Goal: Information Seeking & Learning: Learn about a topic

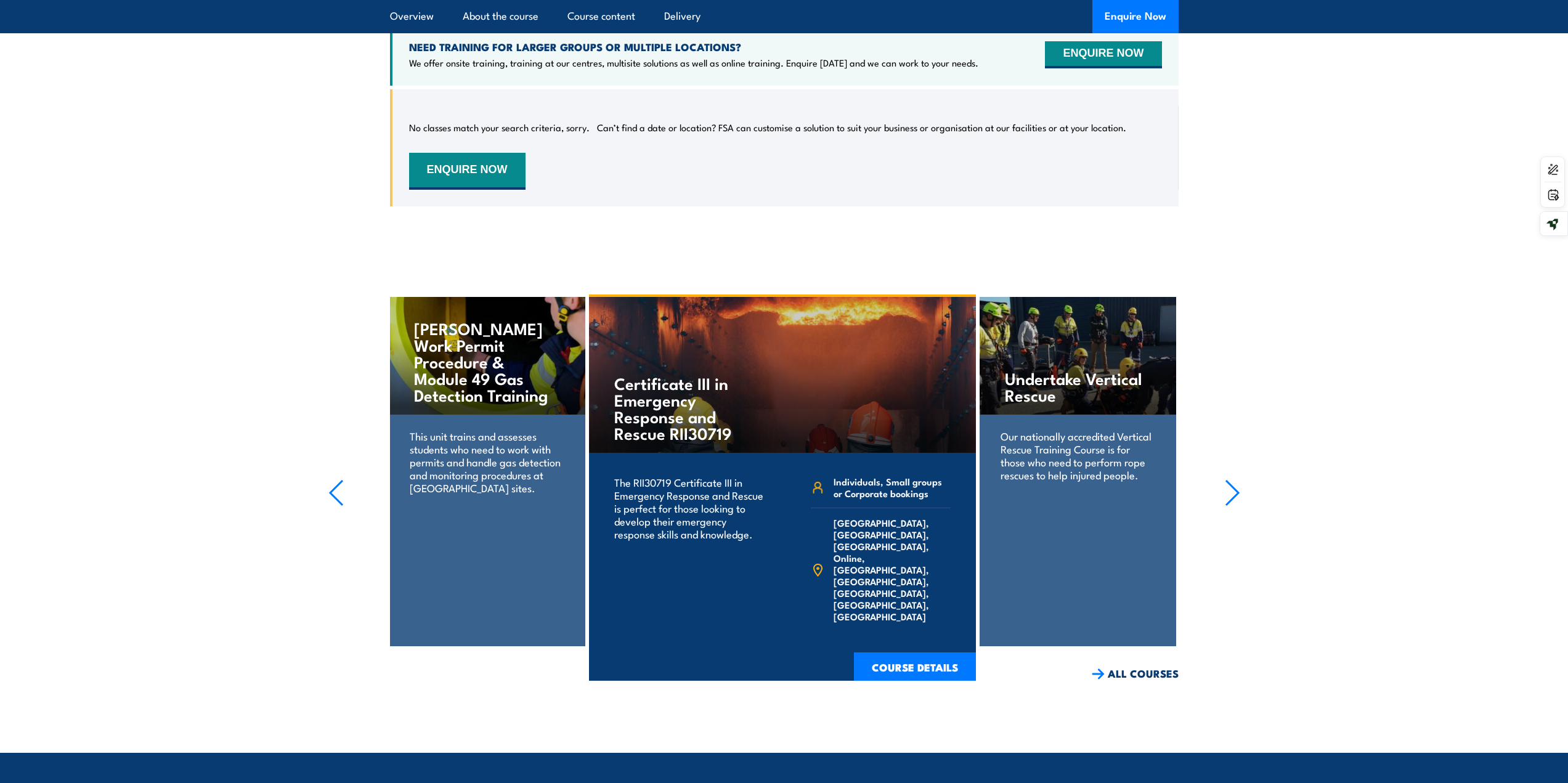
scroll to position [2218, 0]
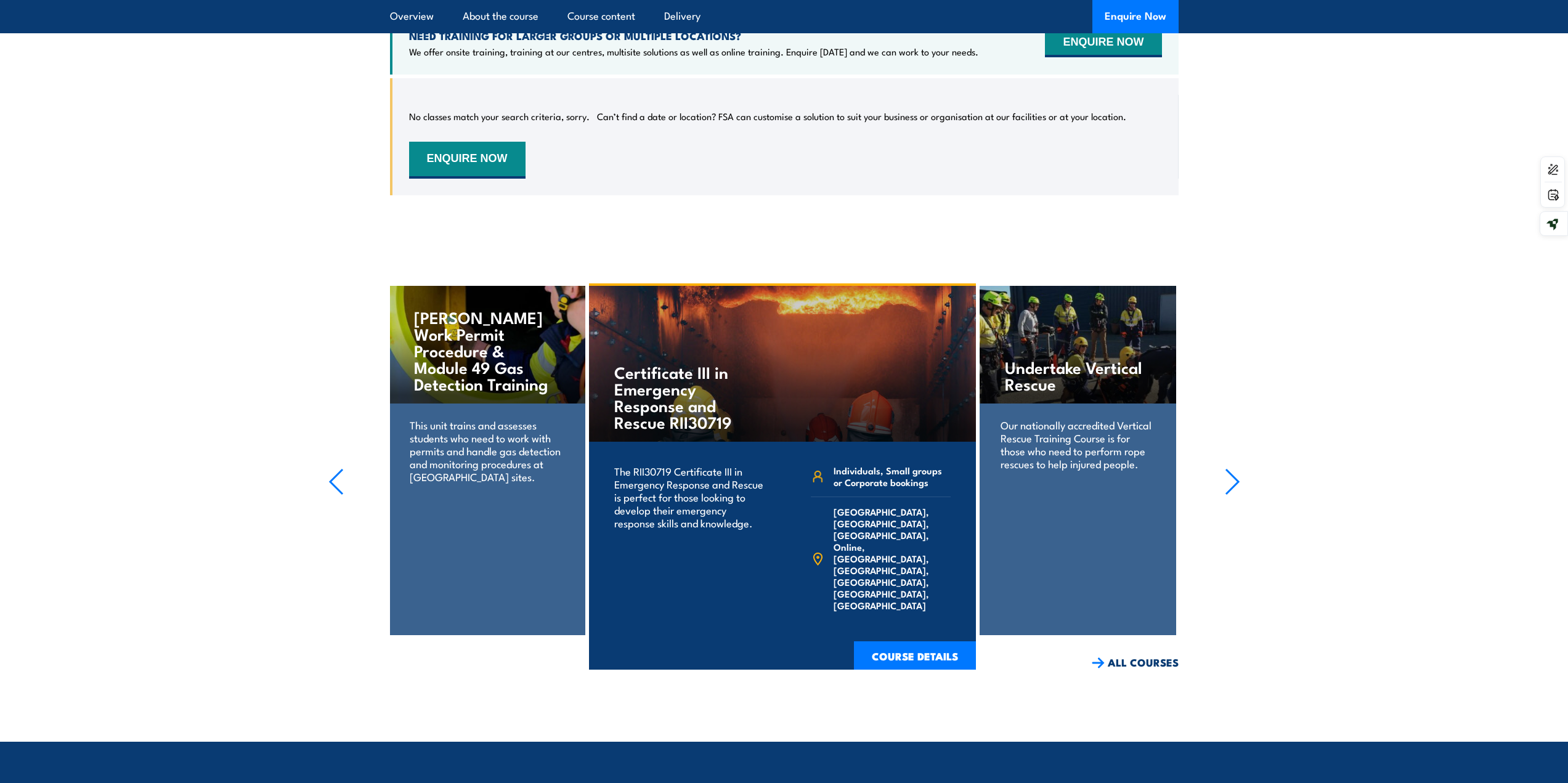
click at [724, 529] on p "The RII30719 Certificate III in Emergency Response and Rescue is perfect for th…" at bounding box center [690, 497] width 152 height 65
click at [923, 669] on link "COURSE DETAILS" at bounding box center [914, 657] width 122 height 32
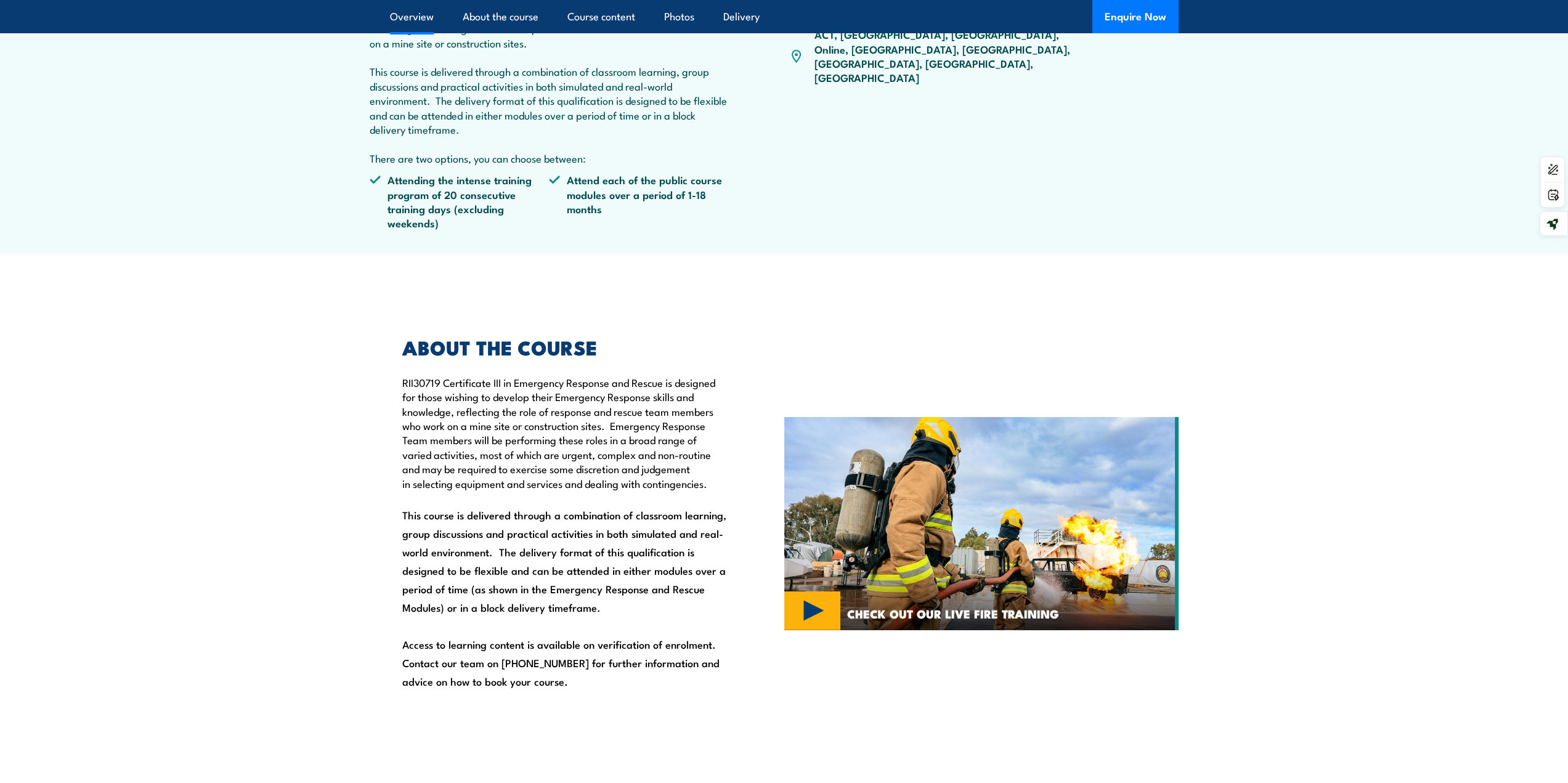
scroll to position [247, 0]
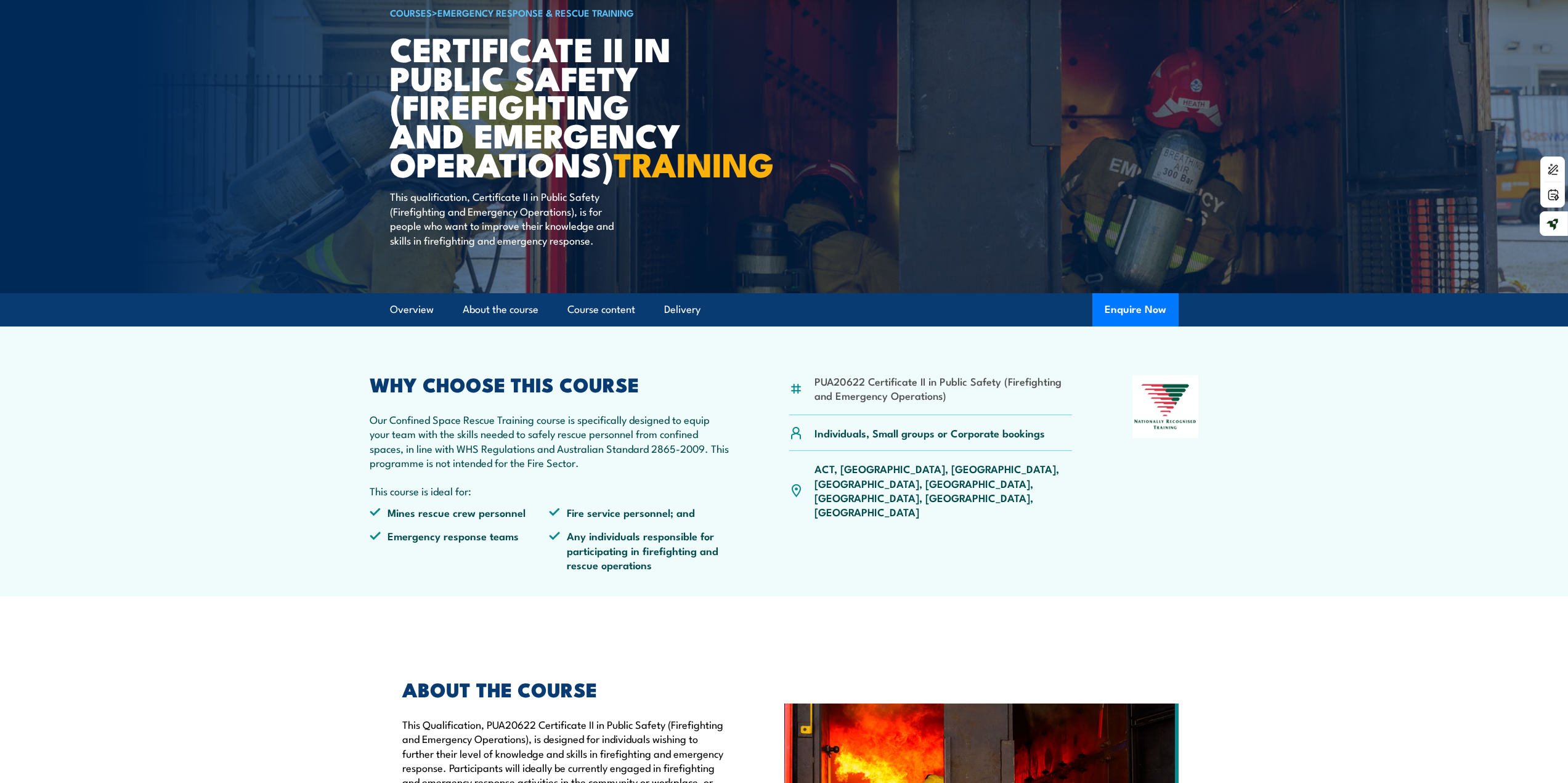
scroll to position [61, 0]
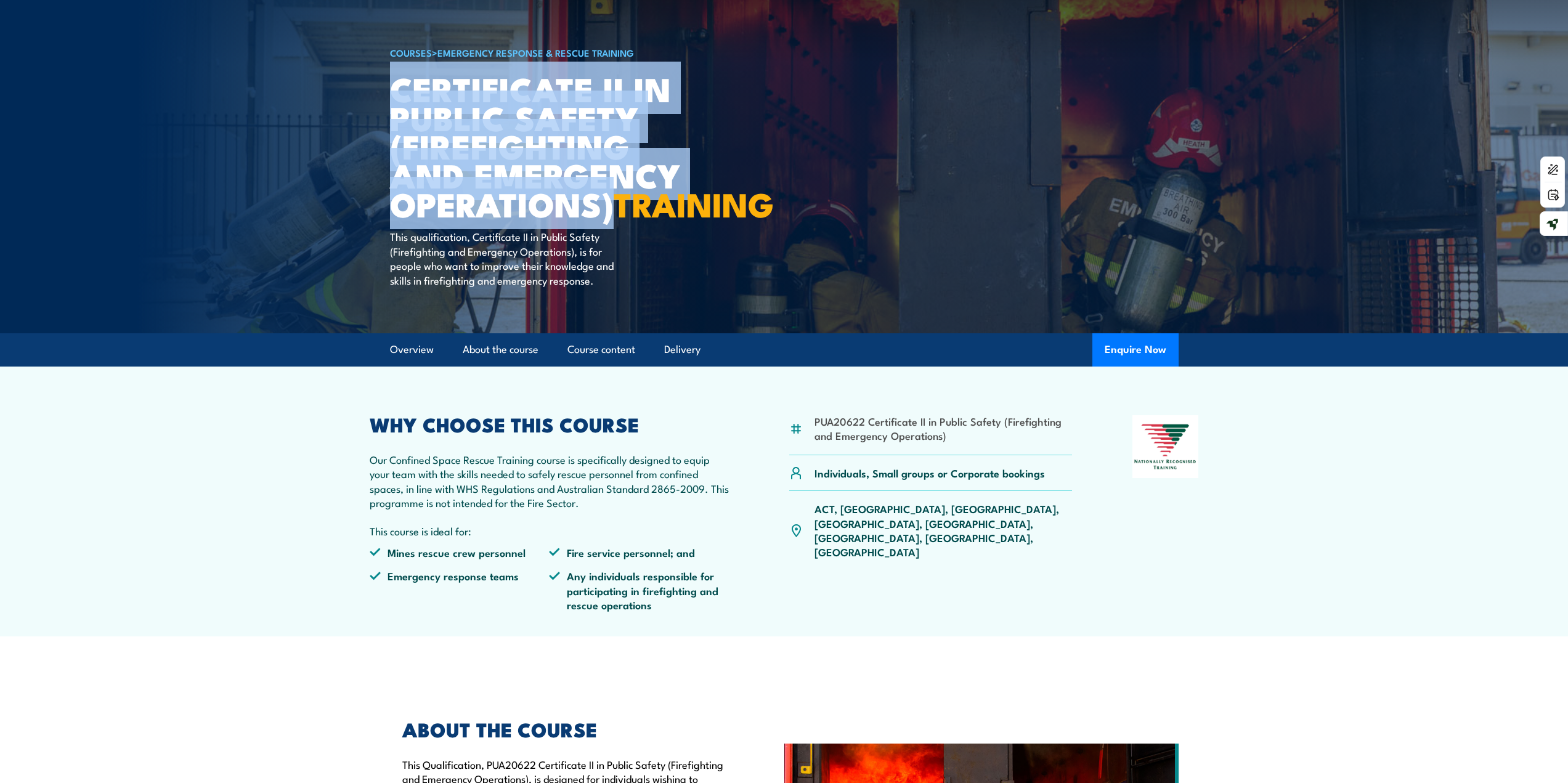
drag, startPoint x: 399, startPoint y: 89, endPoint x: 611, endPoint y: 210, distance: 244.1
click at [611, 210] on h1 "Certificate II in Public Safety (Firefighting and Emergency Operations) TRAINING" at bounding box center [542, 146] width 304 height 144
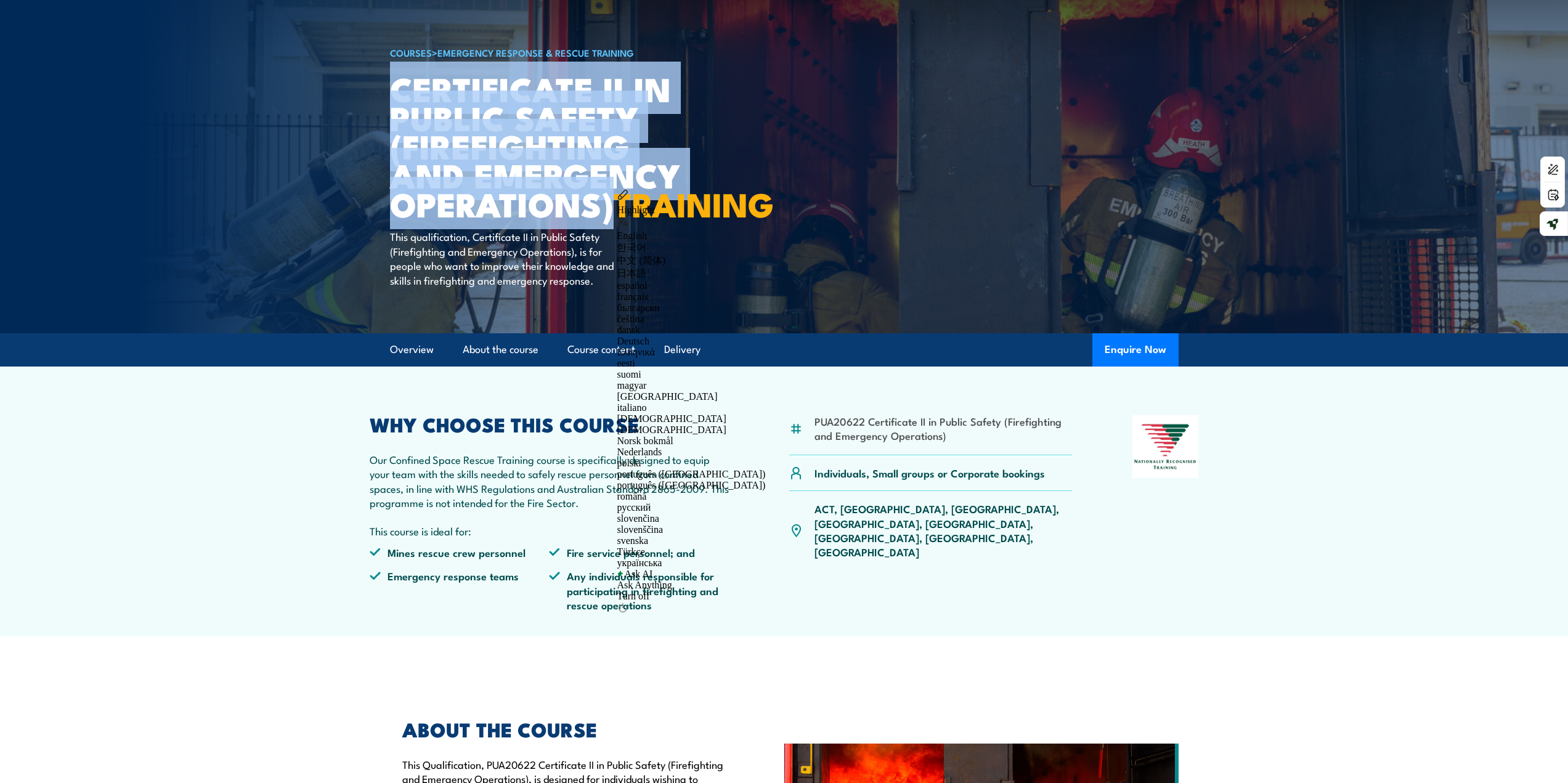
copy h1 "Certificate II in Public Safety (Firefighting and Emergency Operations)"
